Goal: Task Accomplishment & Management: Complete application form

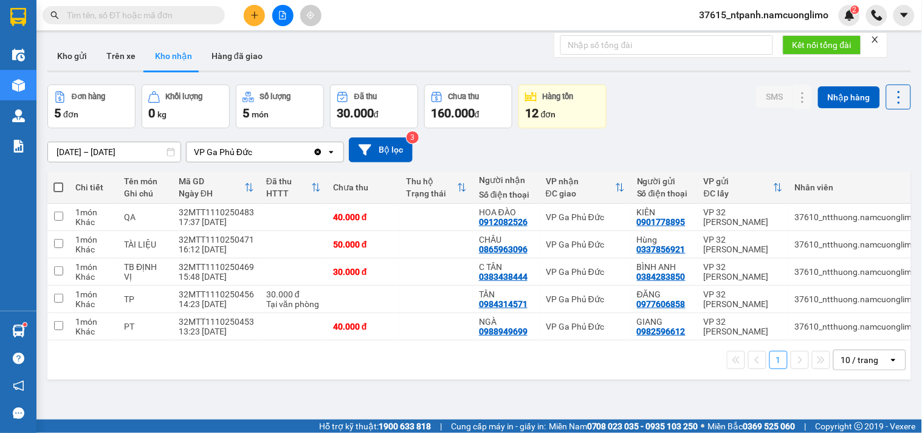
type input "0986104041"
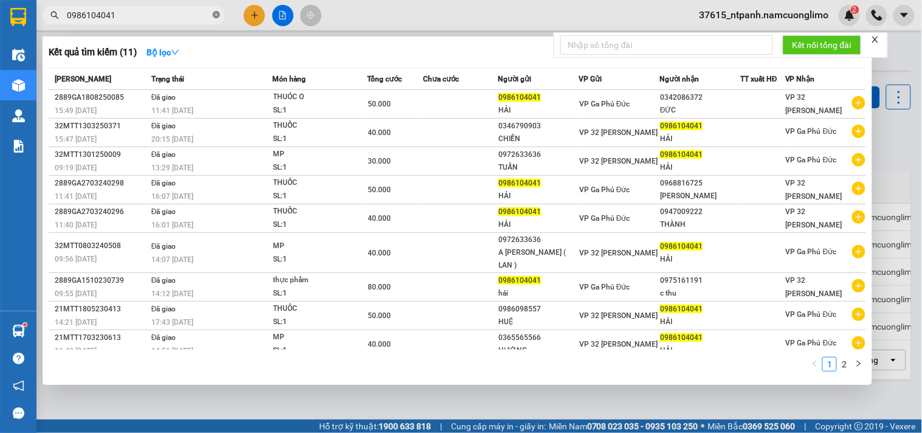
click at [215, 18] on icon "close-circle" at bounding box center [216, 14] width 7 height 7
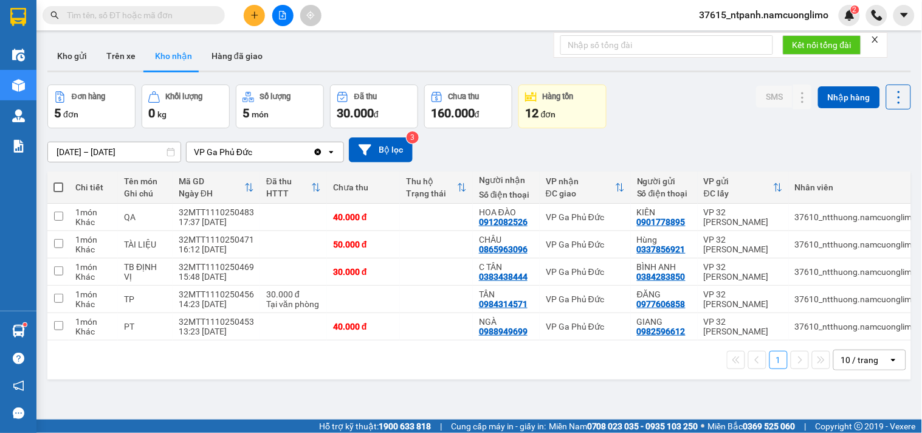
click at [201, 11] on input "text" at bounding box center [138, 15] width 143 height 13
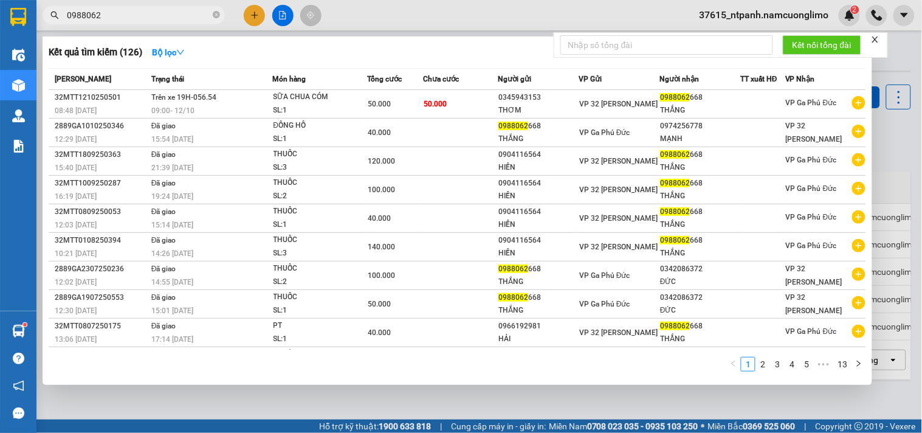
type input "0988062"
click at [216, 15] on icon "close-circle" at bounding box center [216, 14] width 7 height 7
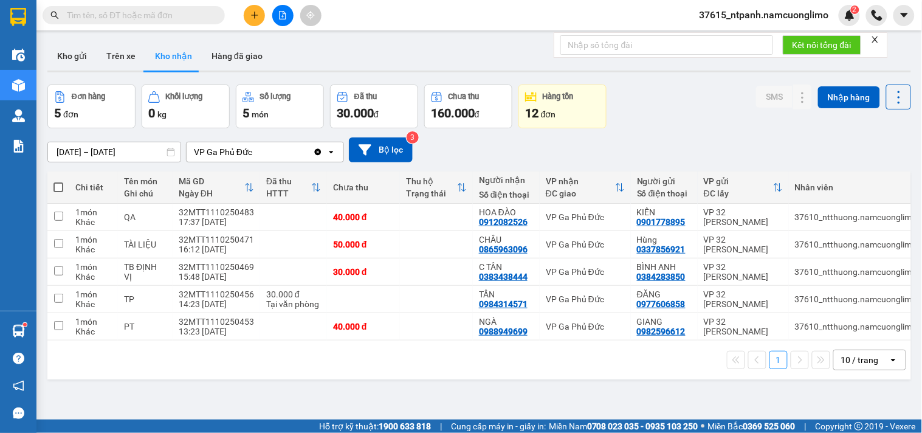
click at [163, 13] on input "text" at bounding box center [138, 15] width 143 height 13
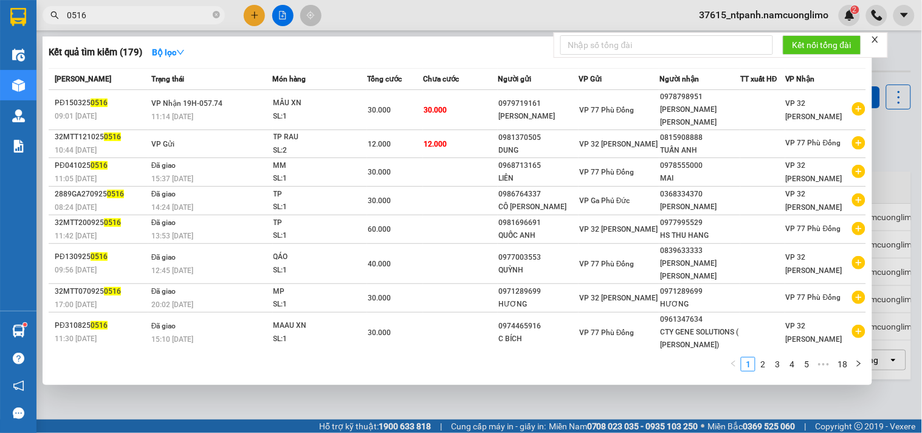
click at [122, 16] on input "0516" at bounding box center [138, 15] width 143 height 13
click at [68, 15] on input "0516" at bounding box center [138, 15] width 143 height 13
type input "250516"
click at [134, 13] on input "250516" at bounding box center [138, 15] width 143 height 13
click at [215, 11] on icon "close-circle" at bounding box center [216, 14] width 7 height 7
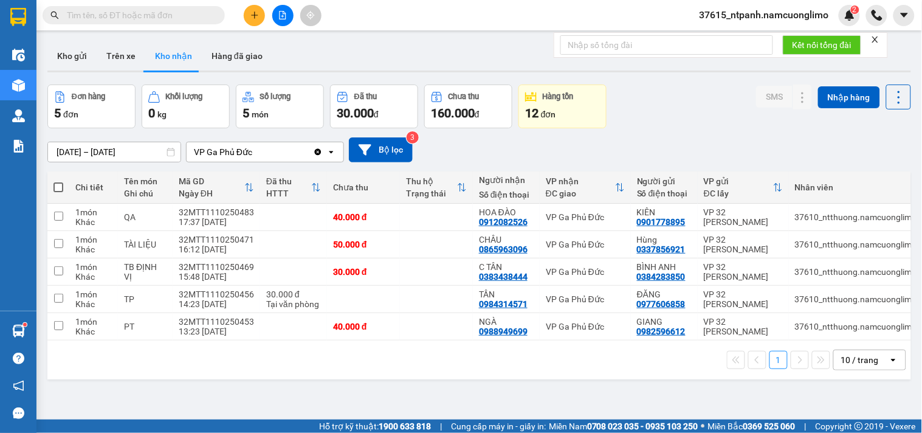
click at [175, 15] on input "text" at bounding box center [138, 15] width 143 height 13
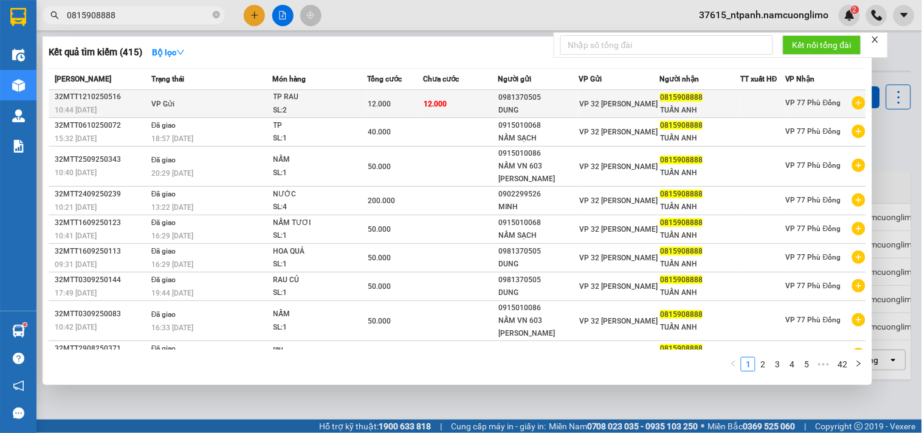
type input "0815908888"
click at [685, 111] on div "TUẤN ANH" at bounding box center [700, 110] width 80 height 13
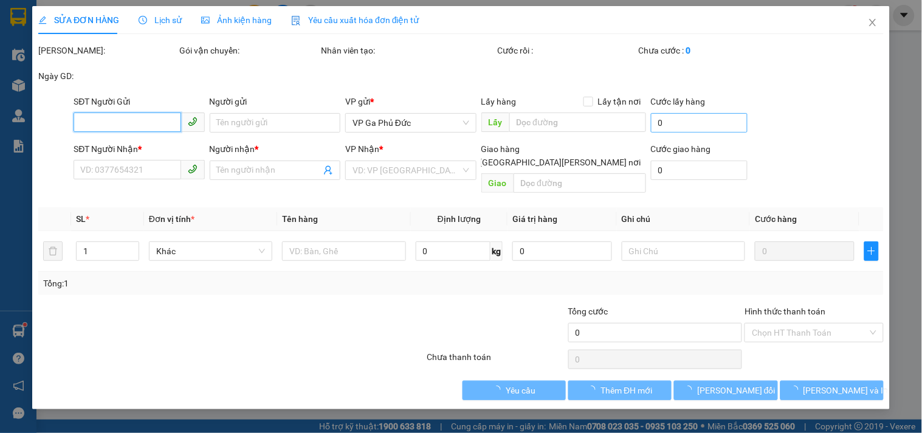
type input "0981370505"
type input "DUNG"
type input "0815908888"
type input "TUẤN ANH"
type input "12.000"
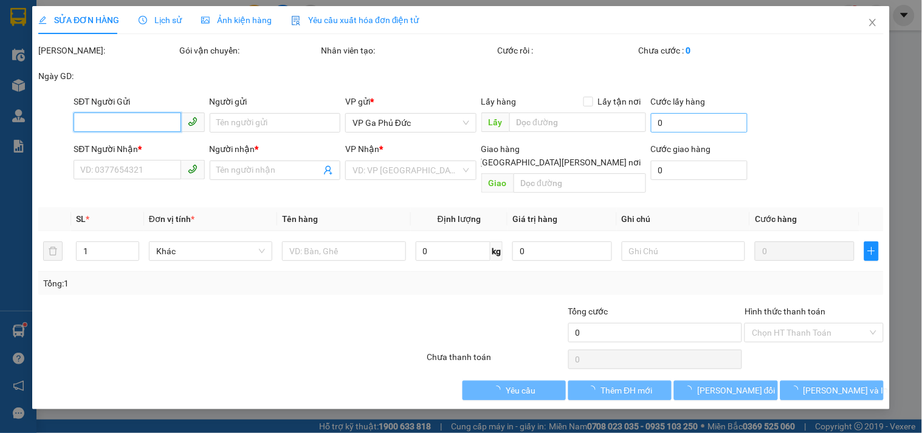
type input "12.000"
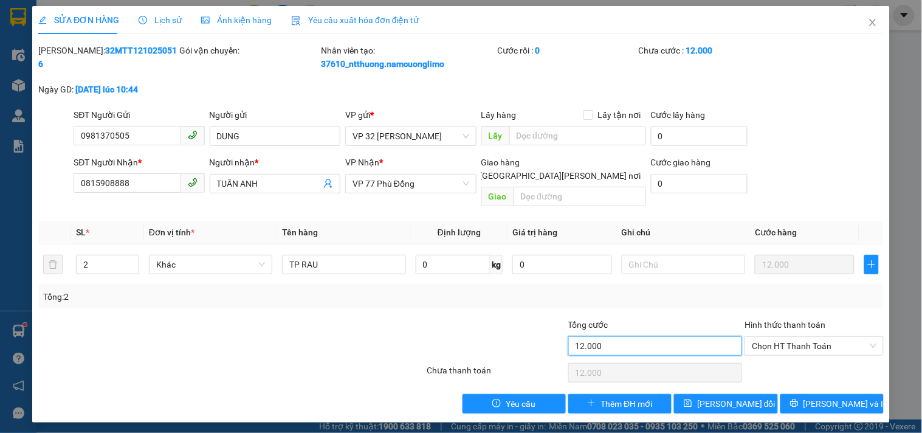
click at [620, 336] on input "12.000" at bounding box center [655, 345] width 174 height 19
click at [875, 22] on icon "close" at bounding box center [873, 23] width 10 height 10
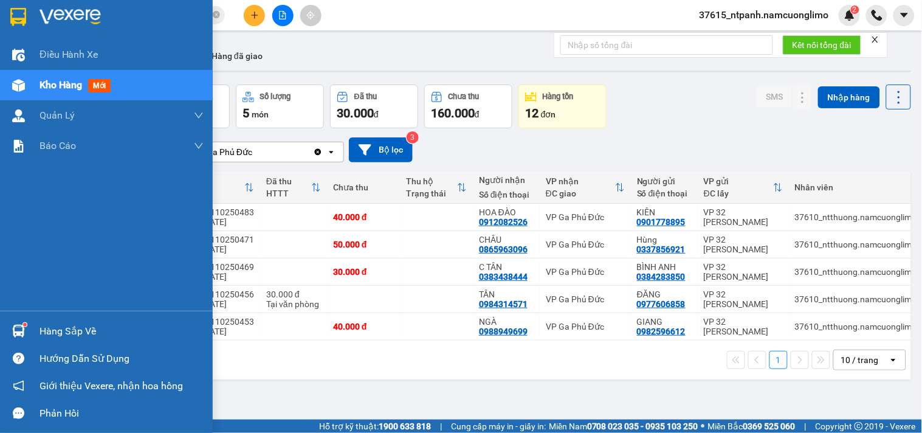
click at [37, 334] on div "Hàng sắp về" at bounding box center [106, 330] width 213 height 27
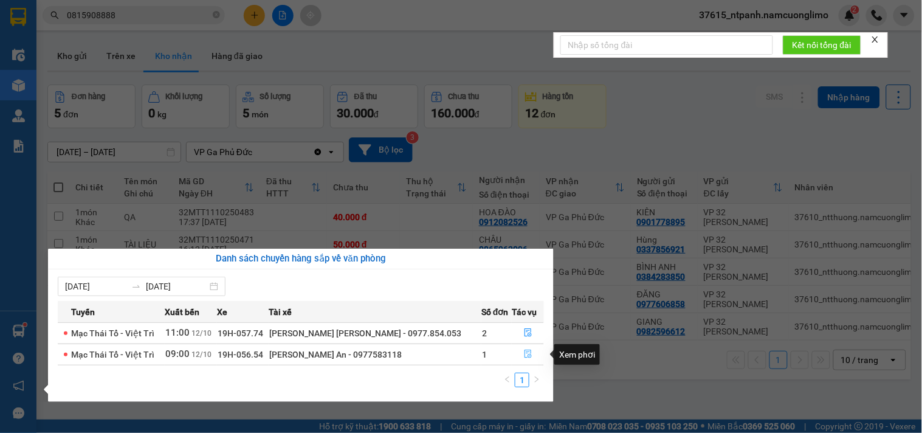
click at [525, 356] on icon "file-done" at bounding box center [528, 353] width 7 height 9
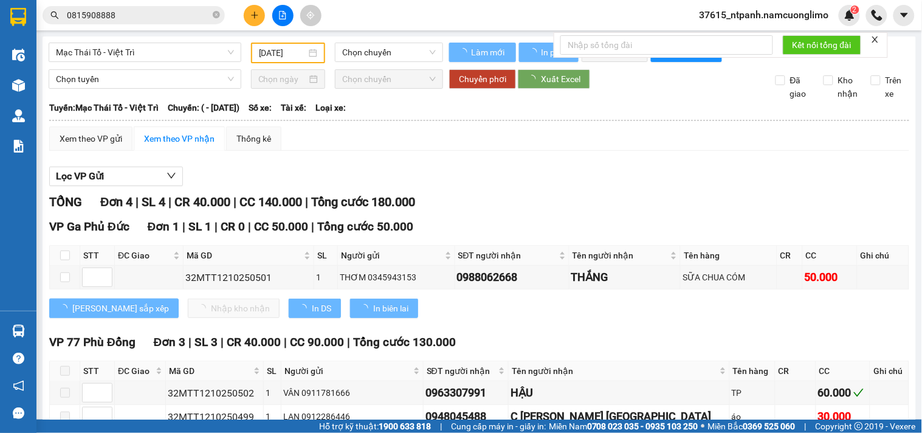
type input "[DATE]"
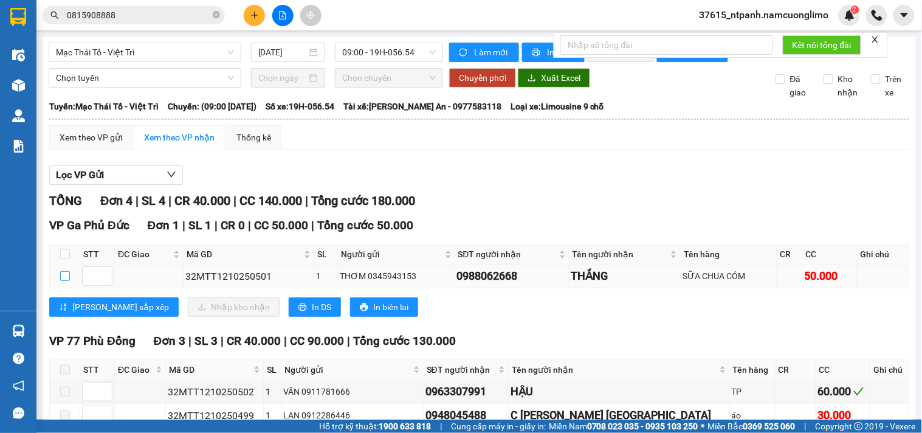
click at [65, 281] on input "checkbox" at bounding box center [65, 276] width 10 height 10
checkbox input "true"
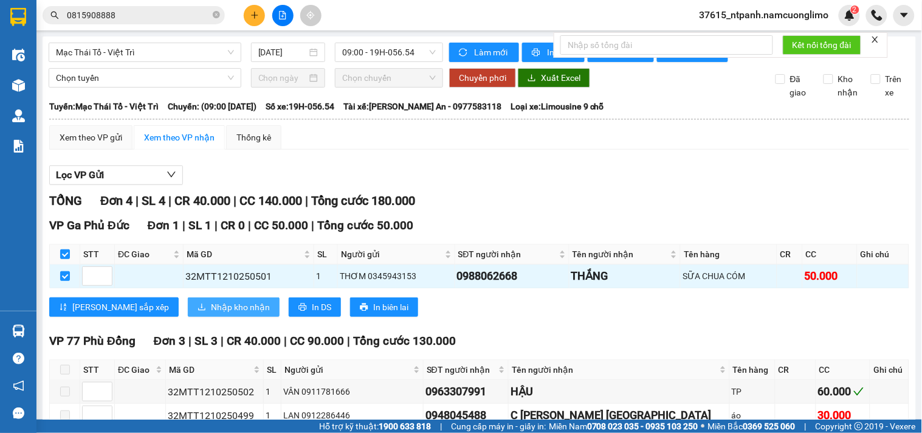
click at [211, 314] on span "Nhập kho nhận" at bounding box center [240, 306] width 59 height 13
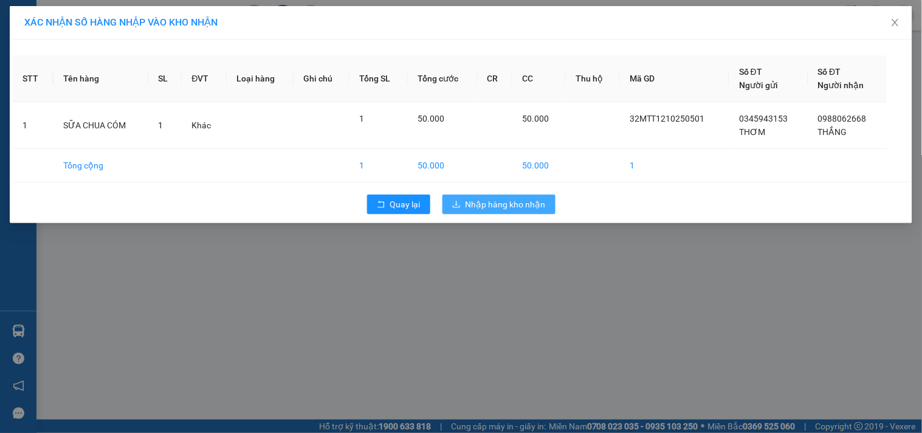
click at [540, 205] on span "Nhập hàng kho nhận" at bounding box center [506, 204] width 80 height 13
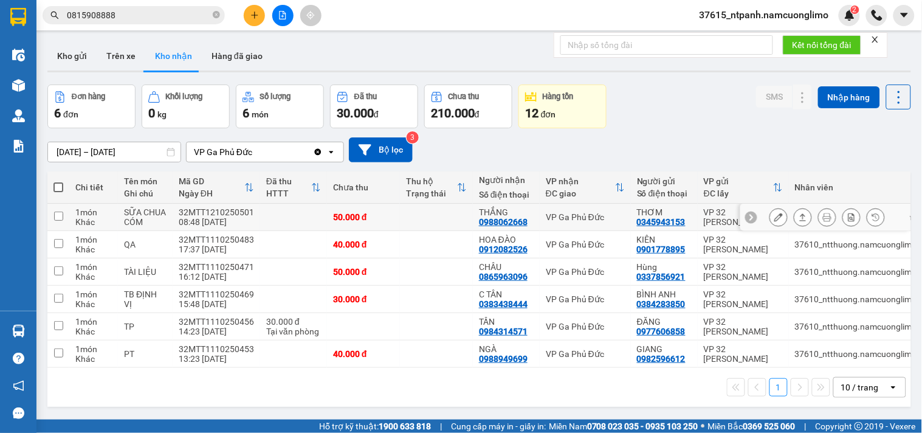
click at [57, 218] on input "checkbox" at bounding box center [58, 216] width 9 height 9
checkbox input "true"
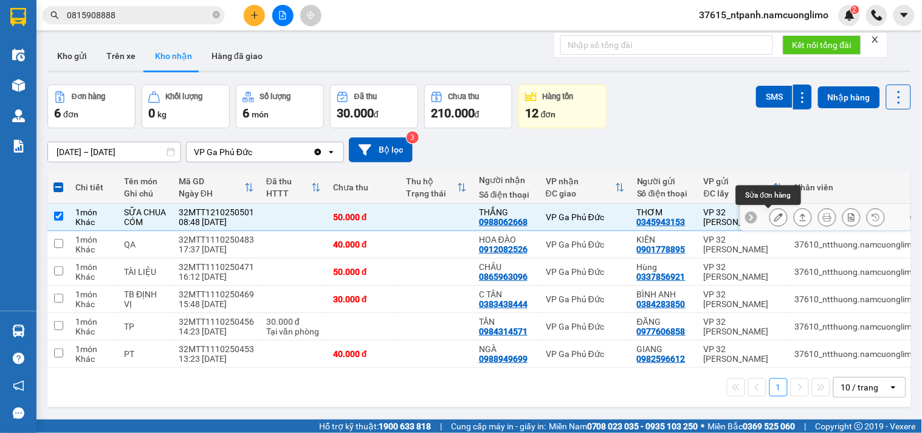
click at [774, 219] on icon at bounding box center [778, 217] width 9 height 9
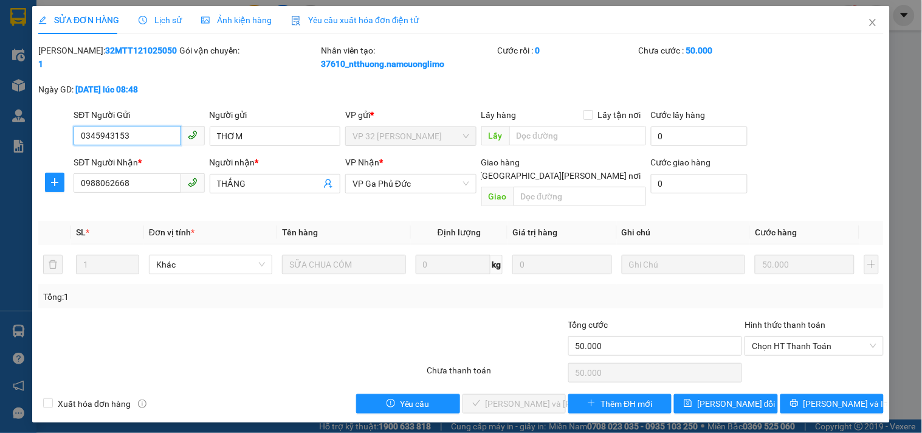
type input "0345943153"
type input "THƠM"
type input "0988062668"
type input "THẮNG"
type input "50.000"
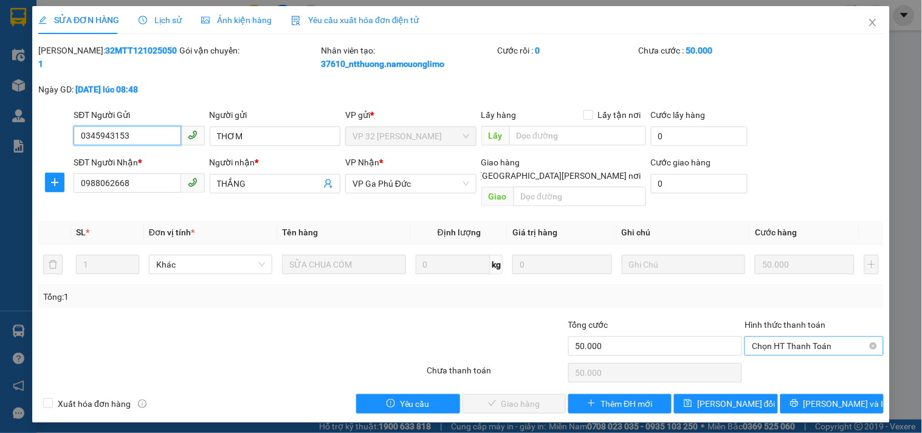
click at [778, 337] on span "Chọn HT Thanh Toán" at bounding box center [814, 346] width 124 height 18
click at [780, 354] on div "Tại văn phòng" at bounding box center [814, 356] width 125 height 13
type input "0"
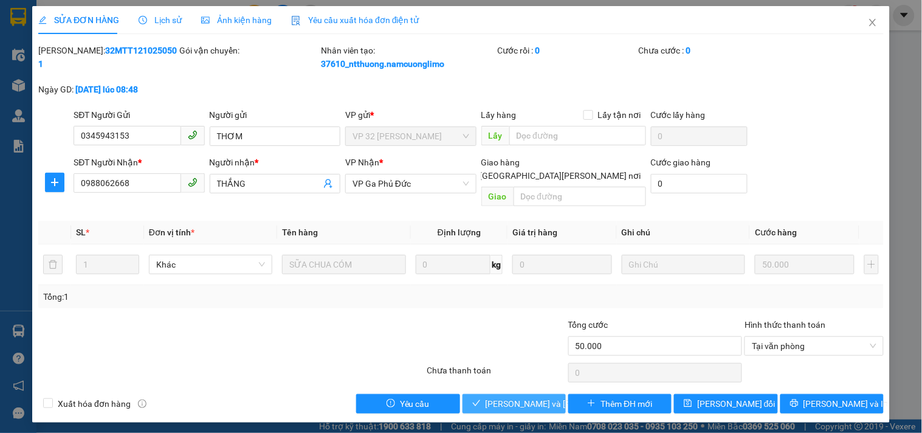
click at [527, 397] on span "[PERSON_NAME] và [PERSON_NAME] hàng" at bounding box center [568, 403] width 164 height 13
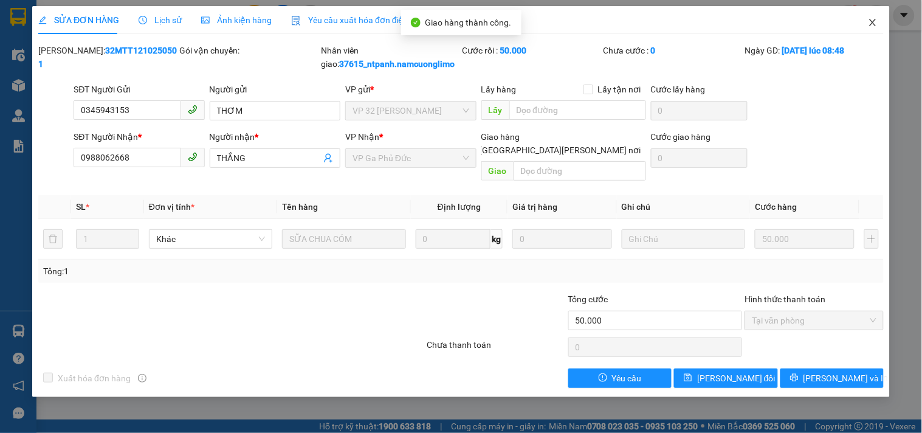
click at [870, 21] on icon "close" at bounding box center [873, 23] width 10 height 10
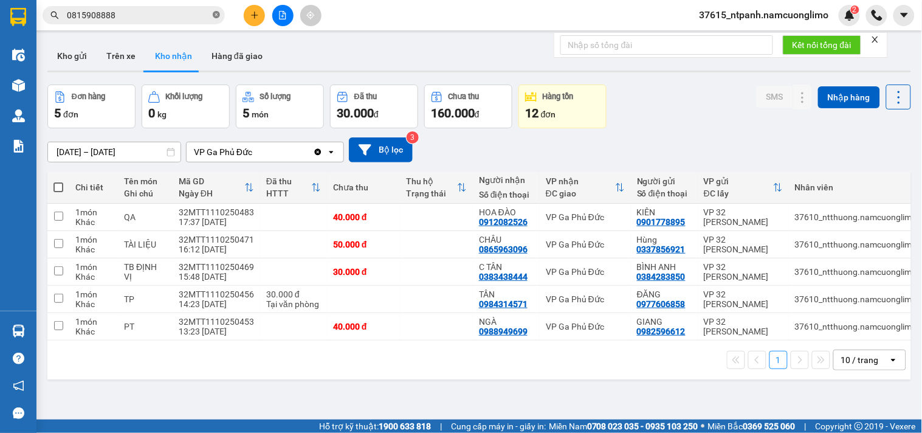
click at [215, 14] on icon "close-circle" at bounding box center [216, 14] width 7 height 7
click at [179, 13] on input "text" at bounding box center [138, 15] width 143 height 13
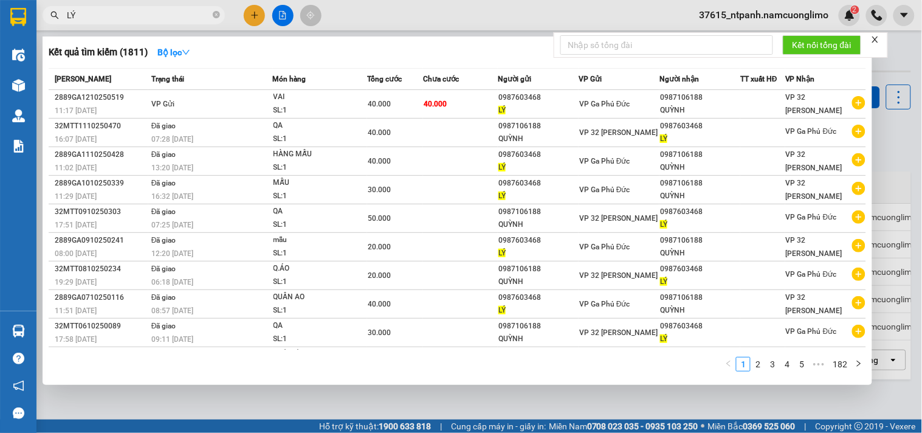
type input "LÝ"
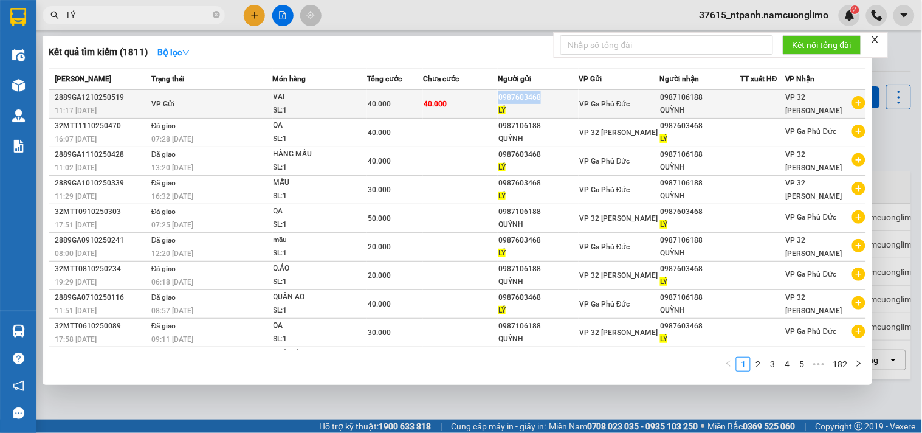
drag, startPoint x: 496, startPoint y: 96, endPoint x: 541, endPoint y: 99, distance: 45.1
click at [541, 99] on div "0987603468" at bounding box center [538, 97] width 80 height 13
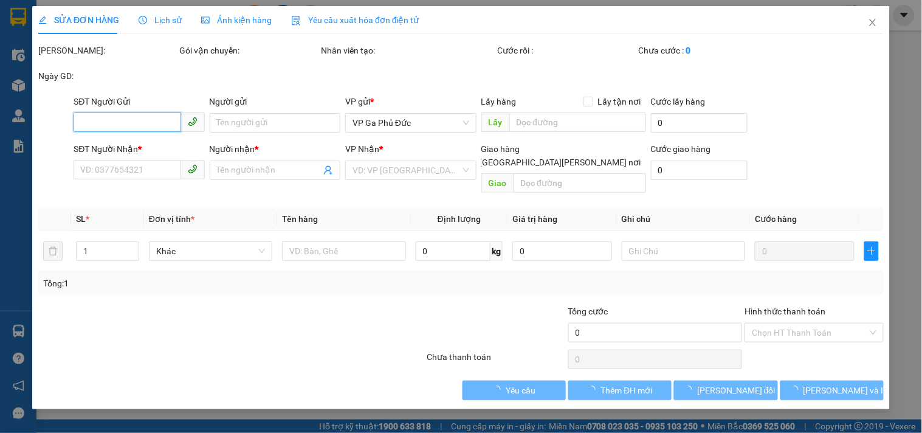
type input "0987603468"
type input "LÝ"
type input "0987106188"
type input "QUỲNH"
type input "40.000"
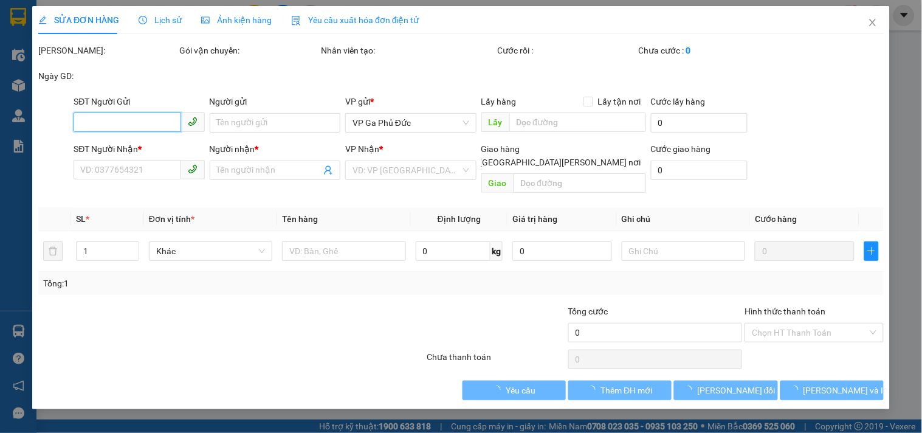
type input "40.000"
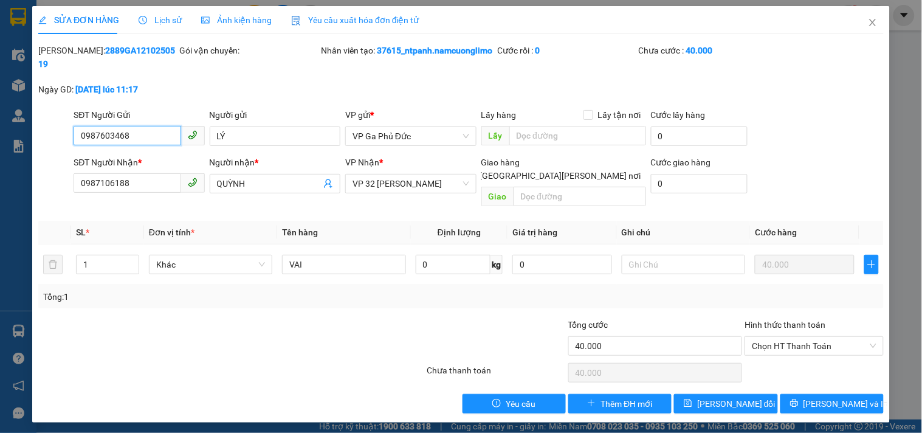
drag, startPoint x: 143, startPoint y: 139, endPoint x: 43, endPoint y: 146, distance: 100.5
click at [43, 146] on div "SĐT Người Gửi 0987603468 0987603468 Người gửi LÝ VP gửi * VP Ga Phủ Đức Lấy hàn…" at bounding box center [461, 129] width 848 height 43
click at [872, 23] on icon "close" at bounding box center [873, 23] width 10 height 10
